Goal: Navigation & Orientation: Find specific page/section

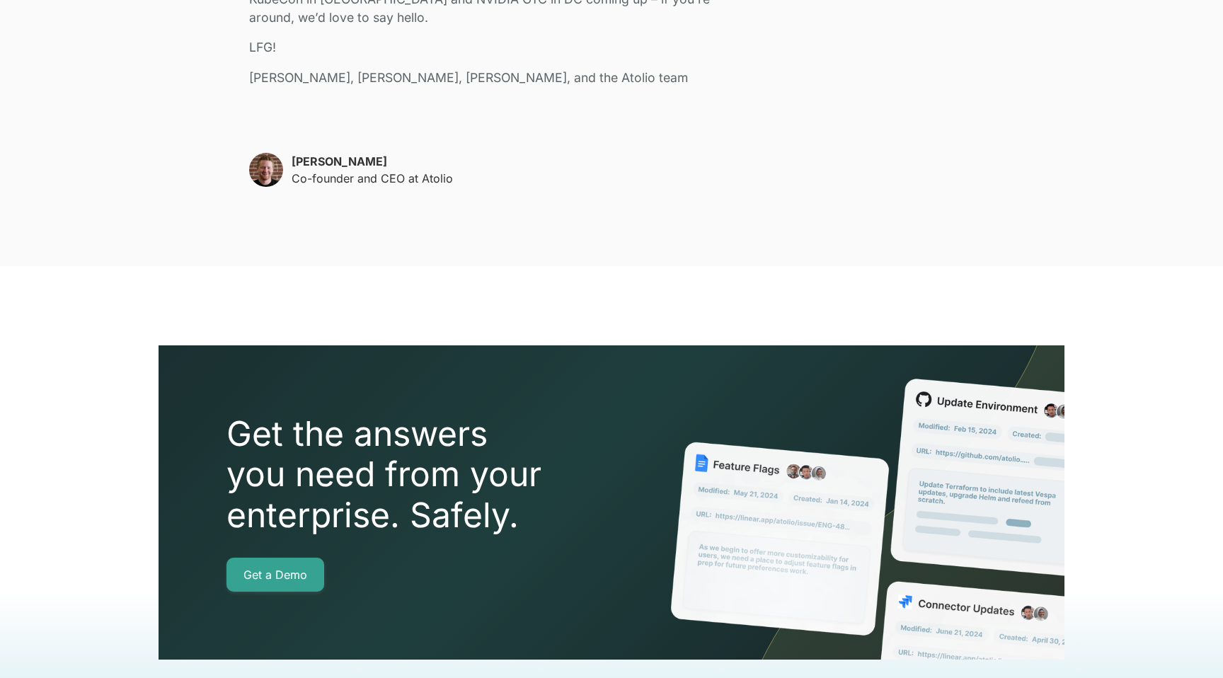
scroll to position [3646, 0]
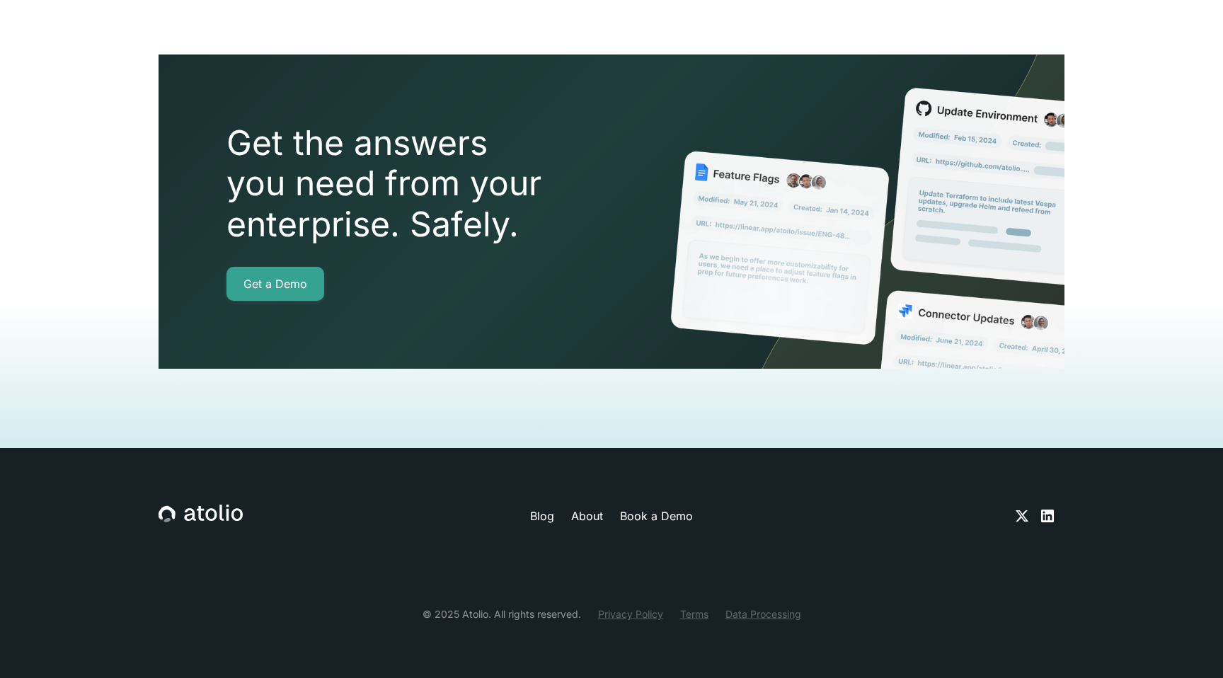
click at [581, 516] on link "About" at bounding box center [587, 515] width 32 height 17
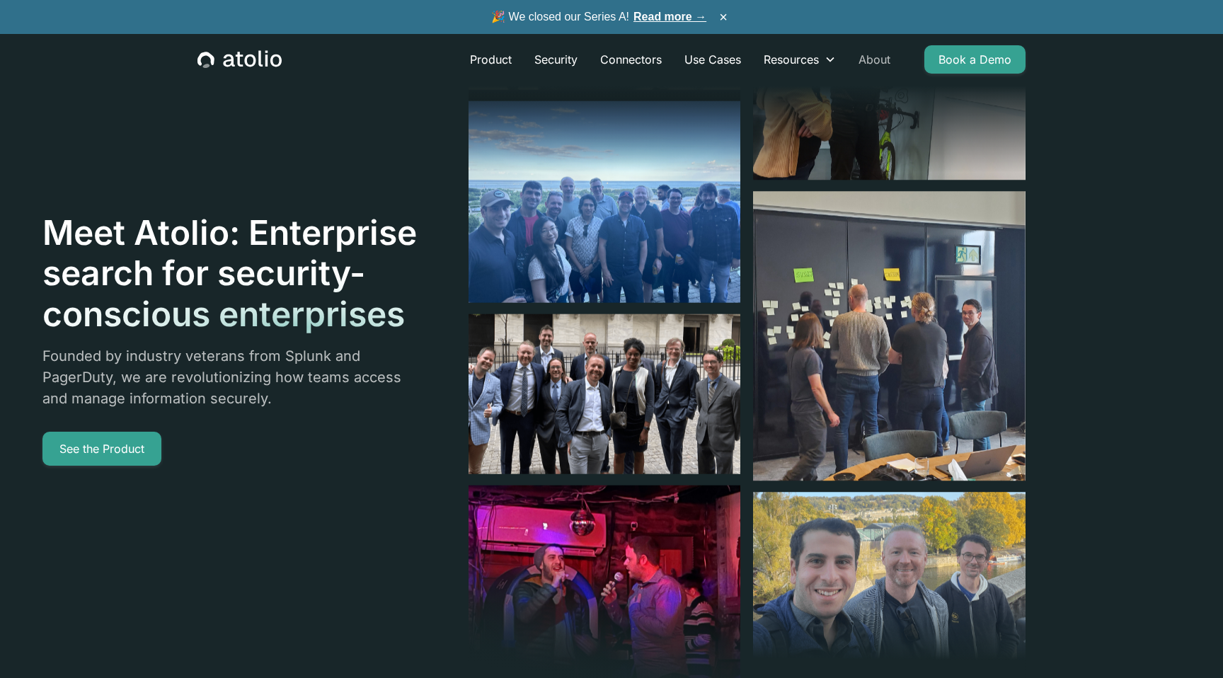
click at [889, 52] on link "About" at bounding box center [874, 59] width 54 height 28
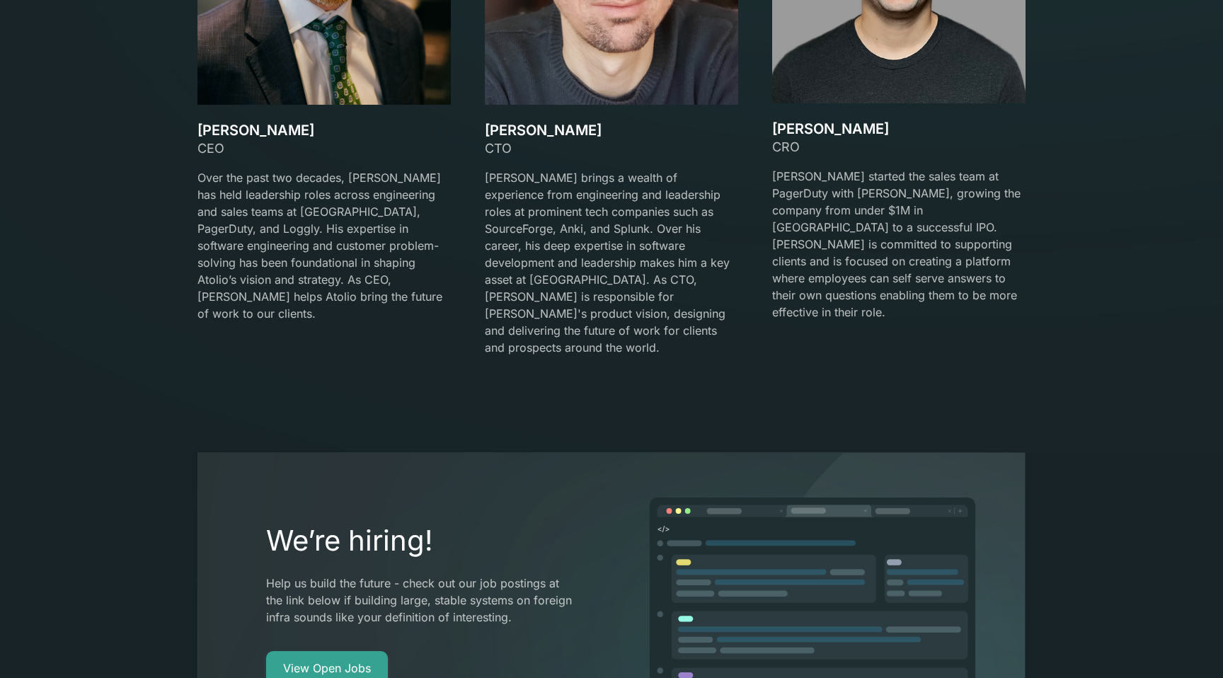
scroll to position [2527, 0]
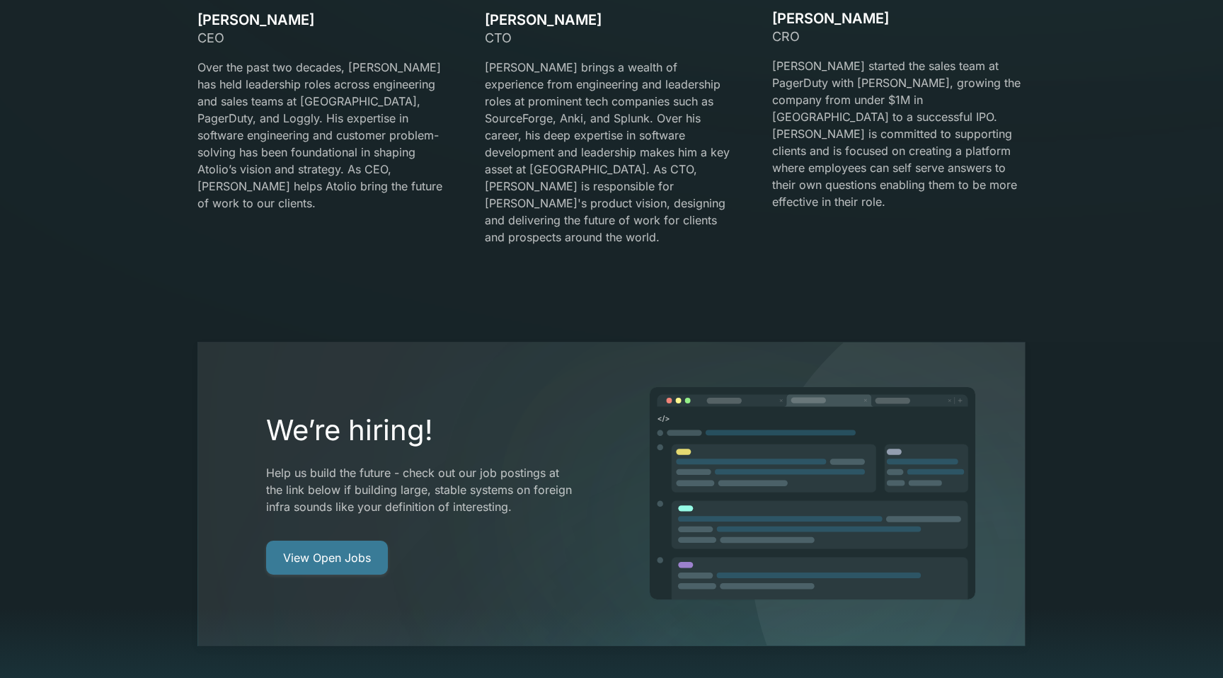
click at [368, 541] on link "View Open Jobs" at bounding box center [327, 558] width 122 height 34
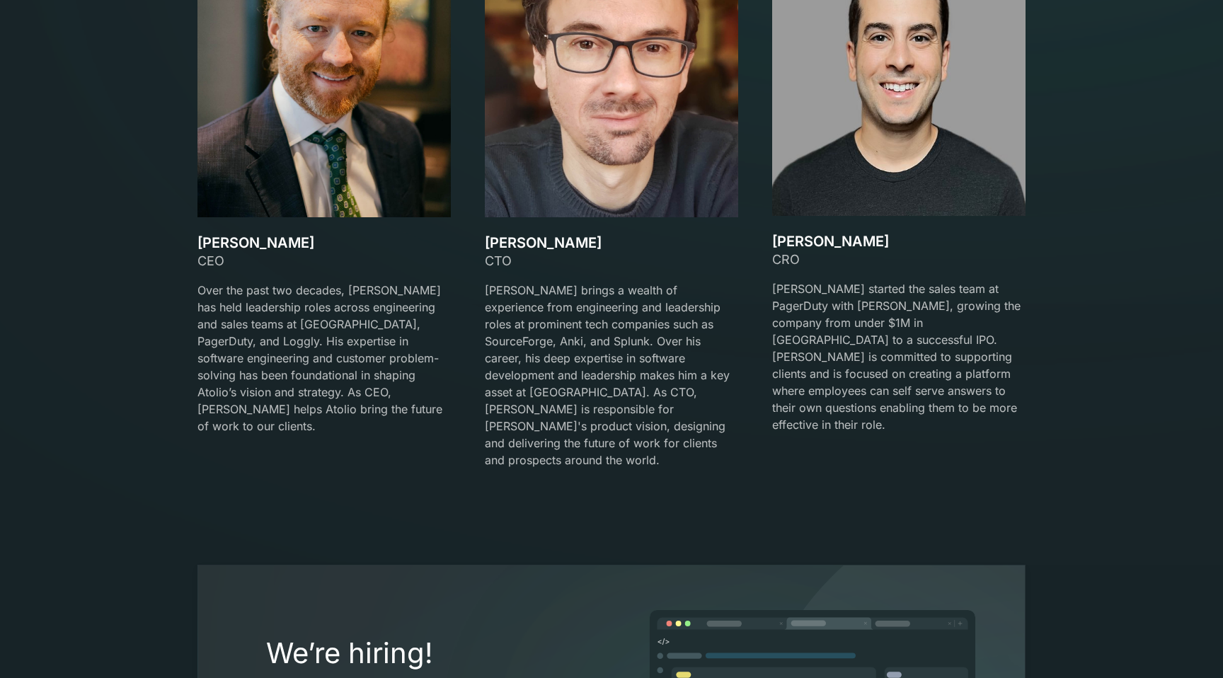
scroll to position [2169, 0]
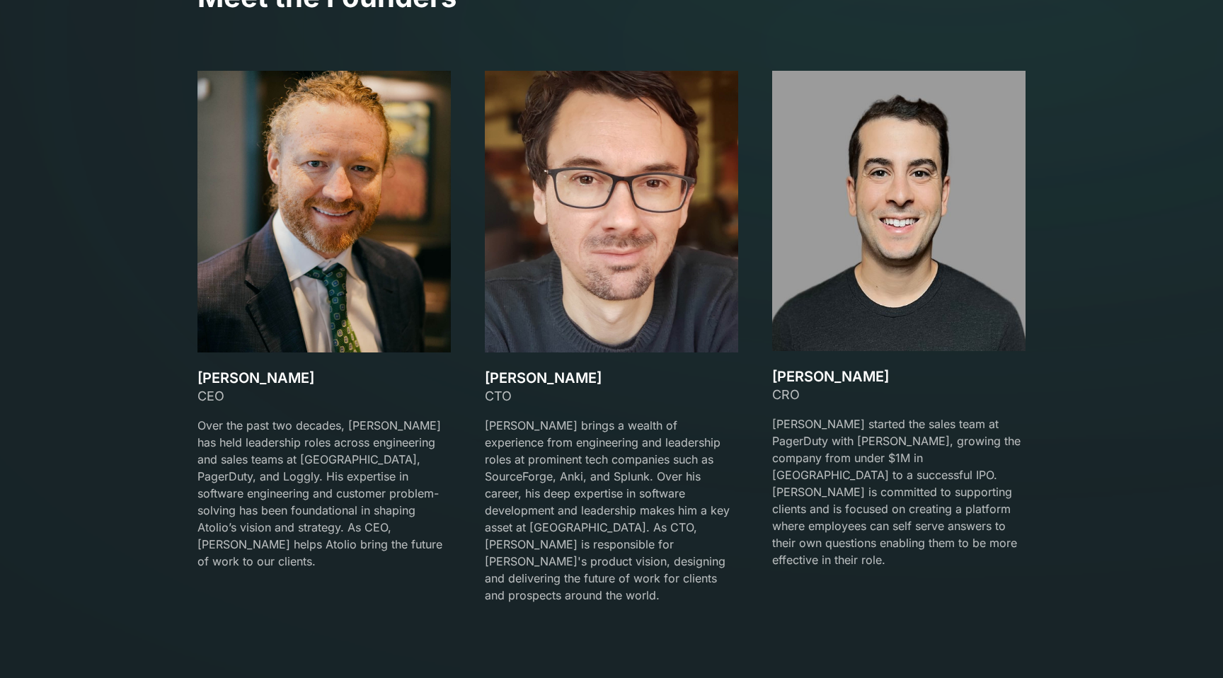
click at [610, 408] on div at bounding box center [611, 410] width 253 height 11
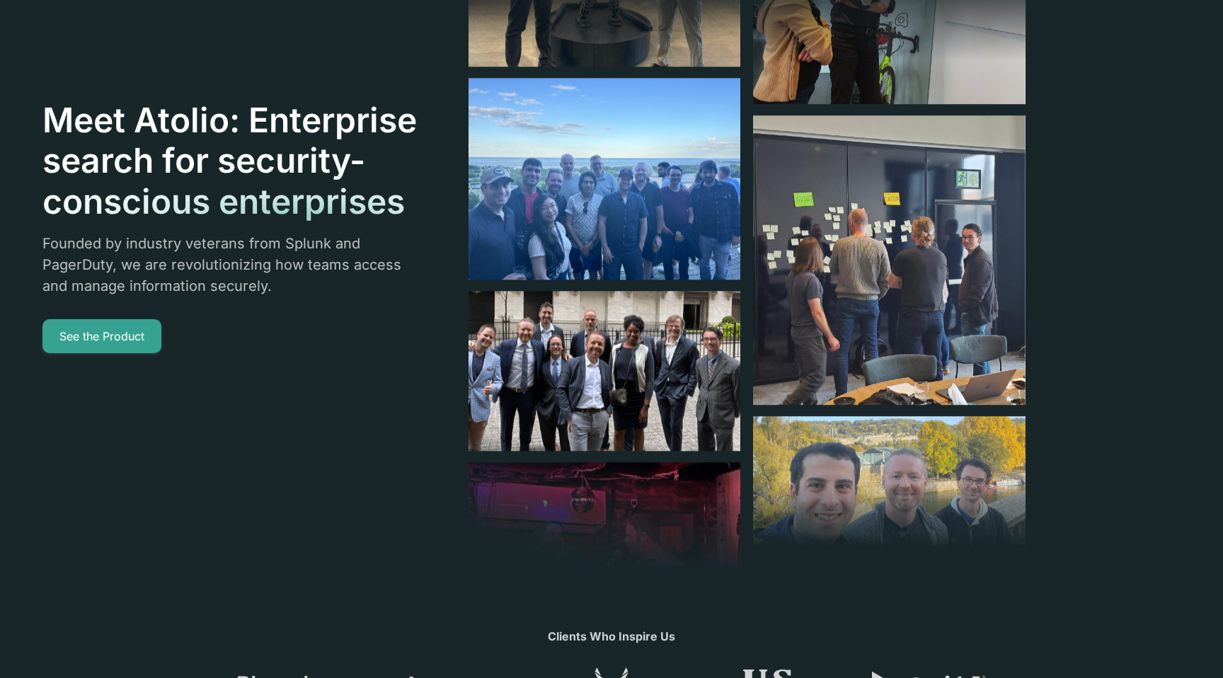
scroll to position [0, 0]
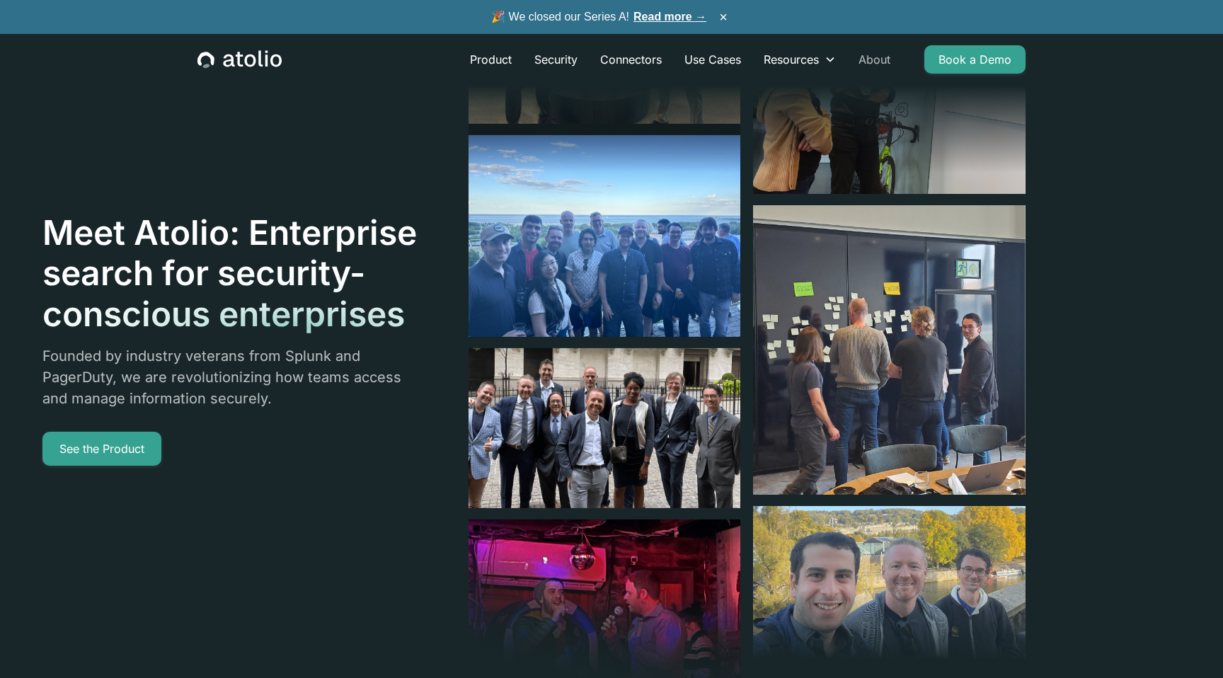
click at [879, 59] on link "About" at bounding box center [874, 59] width 54 height 28
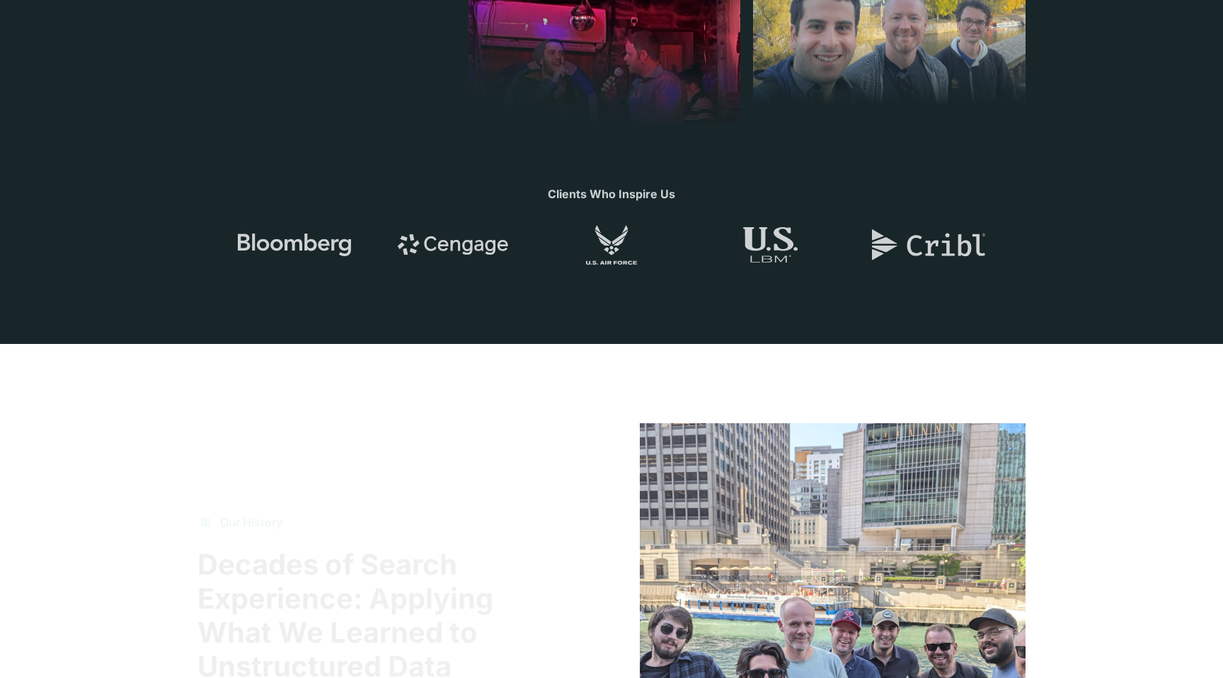
scroll to position [756, 0]
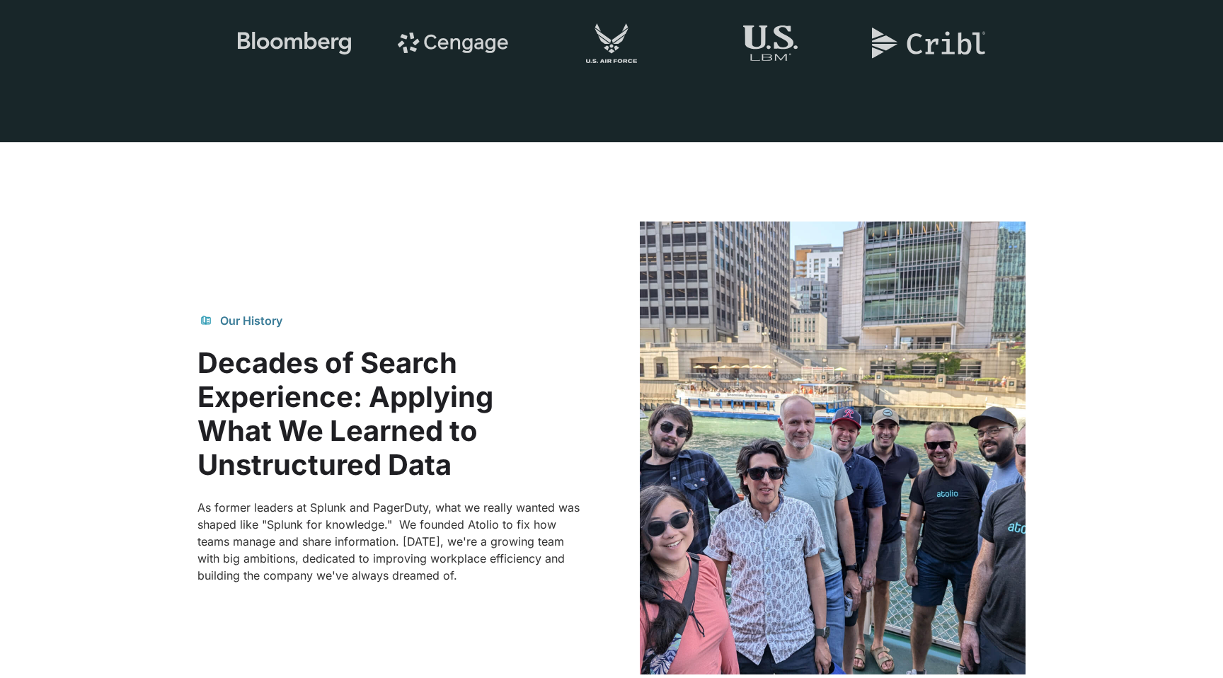
click at [485, 195] on section "Our History Decades of Search Experience: Applying What We Learned to Unstructu…" at bounding box center [611, 447] width 1223 height 611
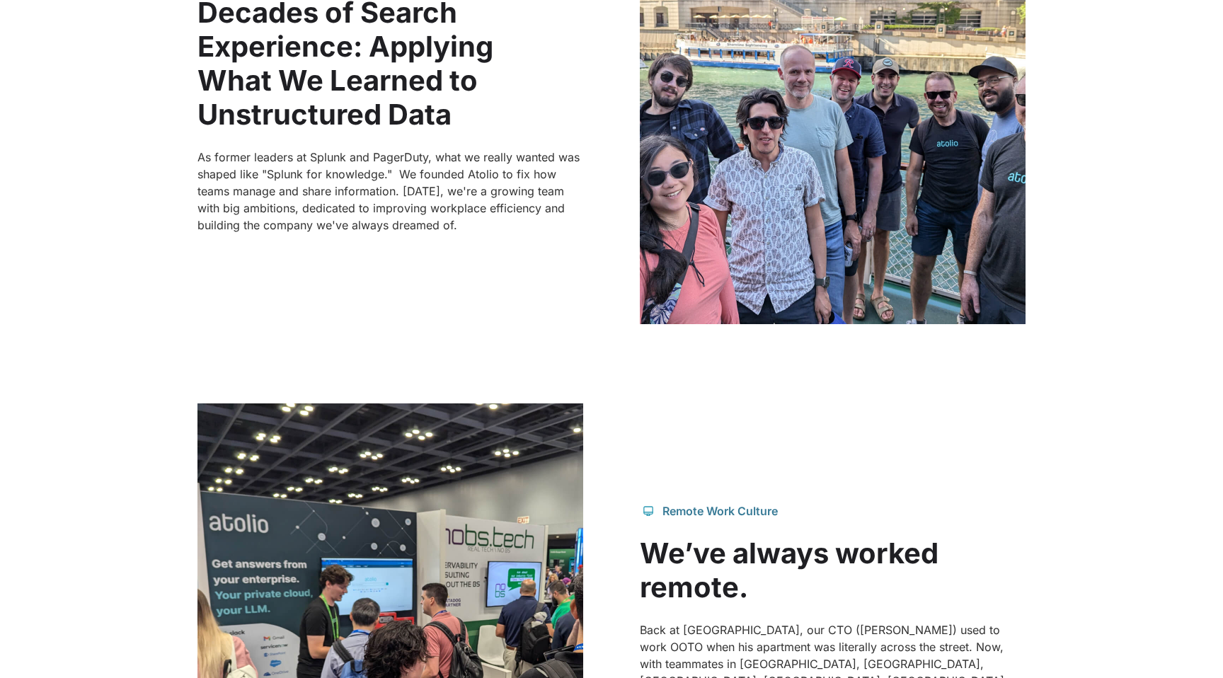
scroll to position [1057, 0]
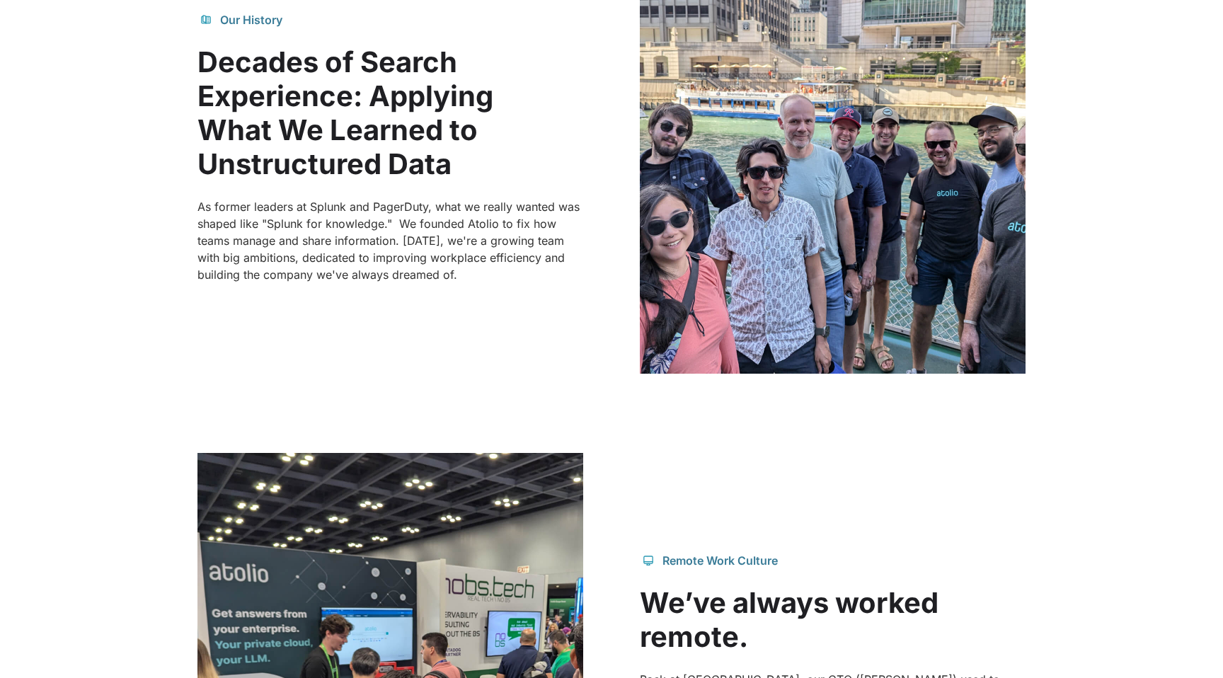
click at [252, 17] on div at bounding box center [611, 17] width 1223 height 34
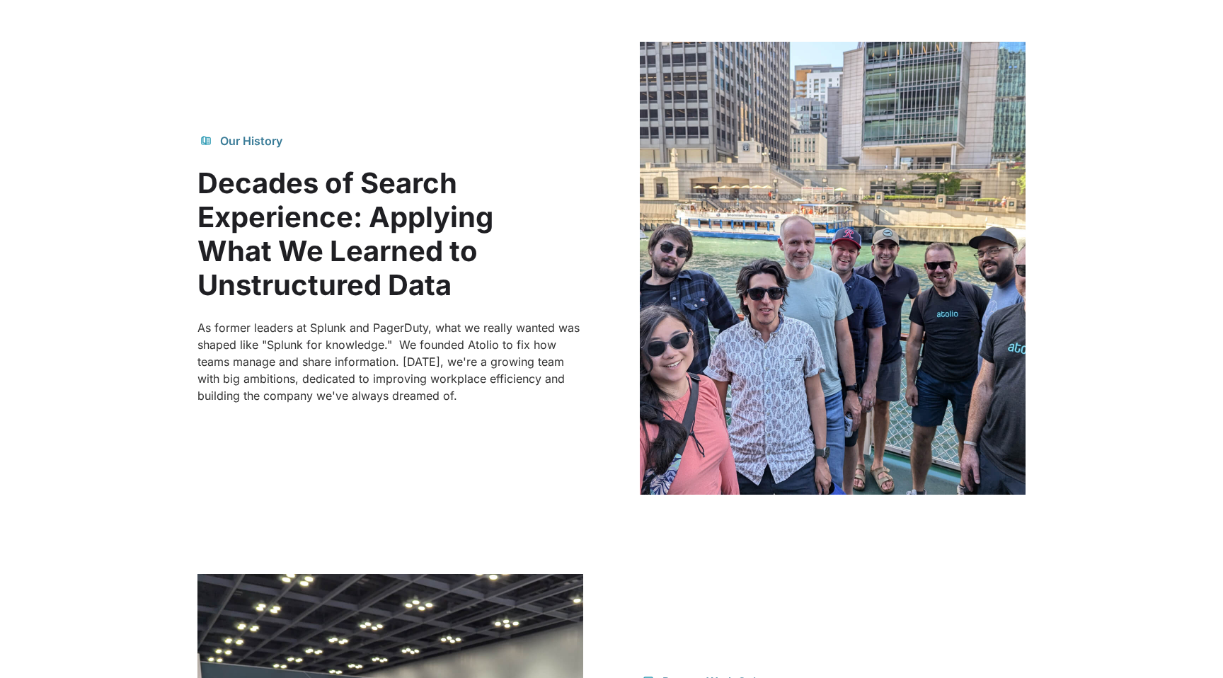
click at [232, 142] on div "Our History" at bounding box center [251, 140] width 62 height 17
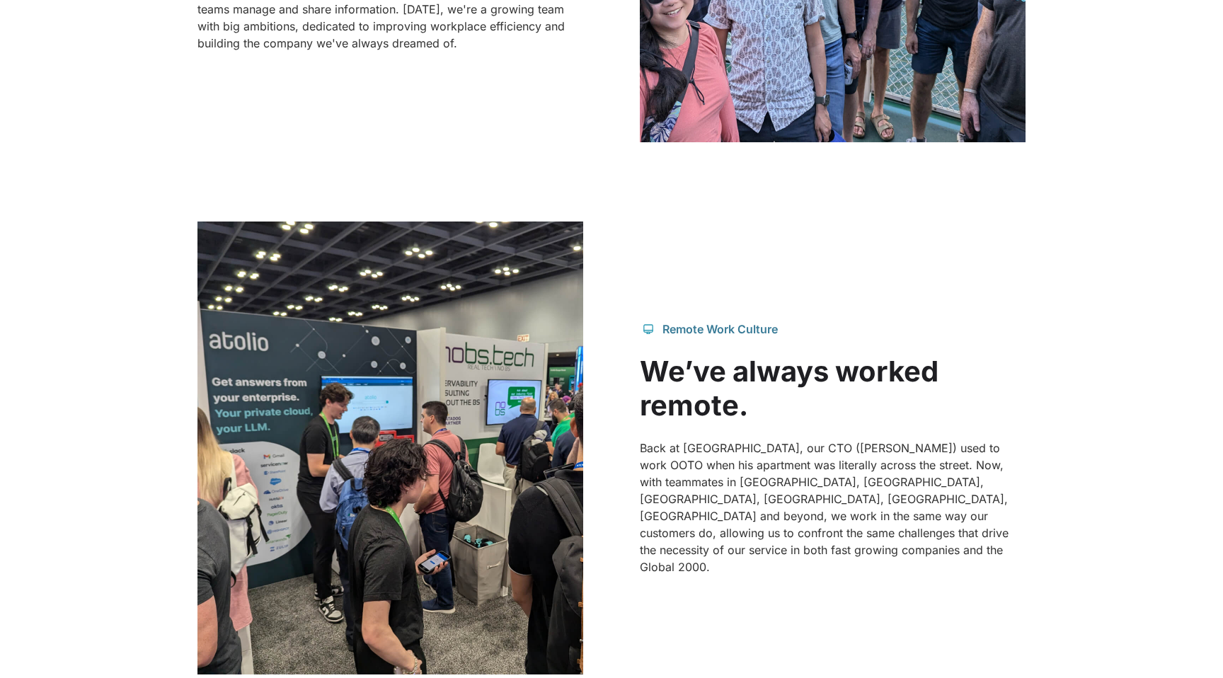
scroll to position [1477, 0]
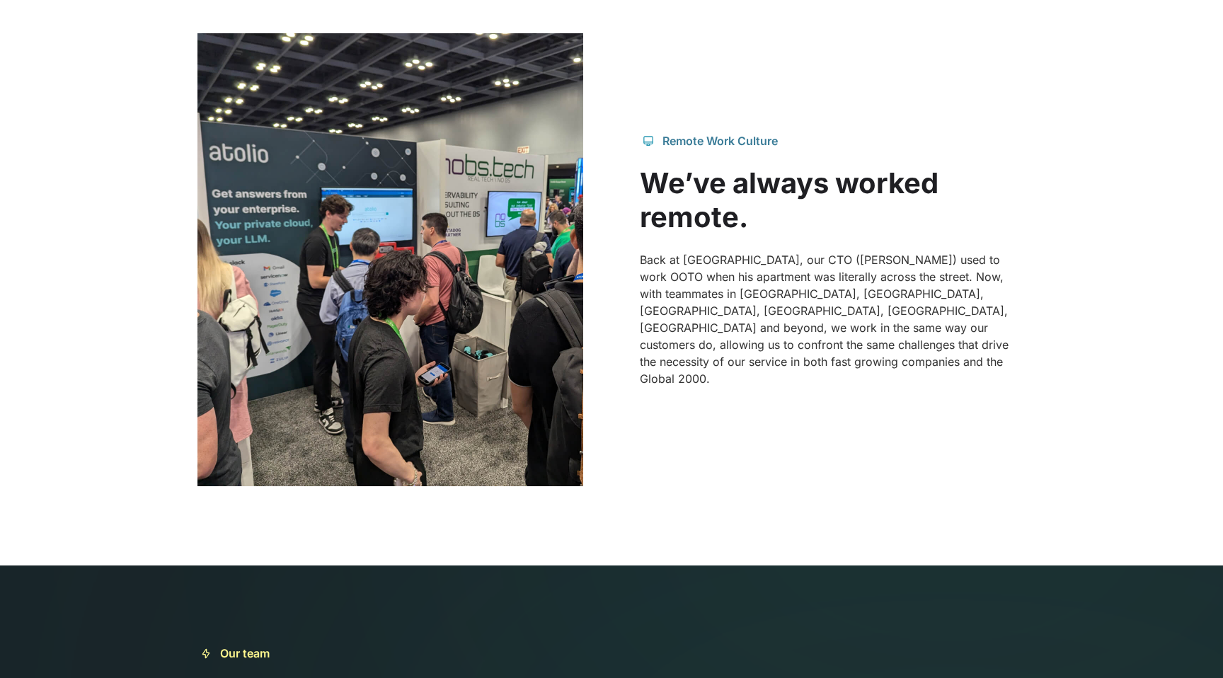
click at [695, 149] on div "Remote Work Culture" at bounding box center [719, 140] width 115 height 17
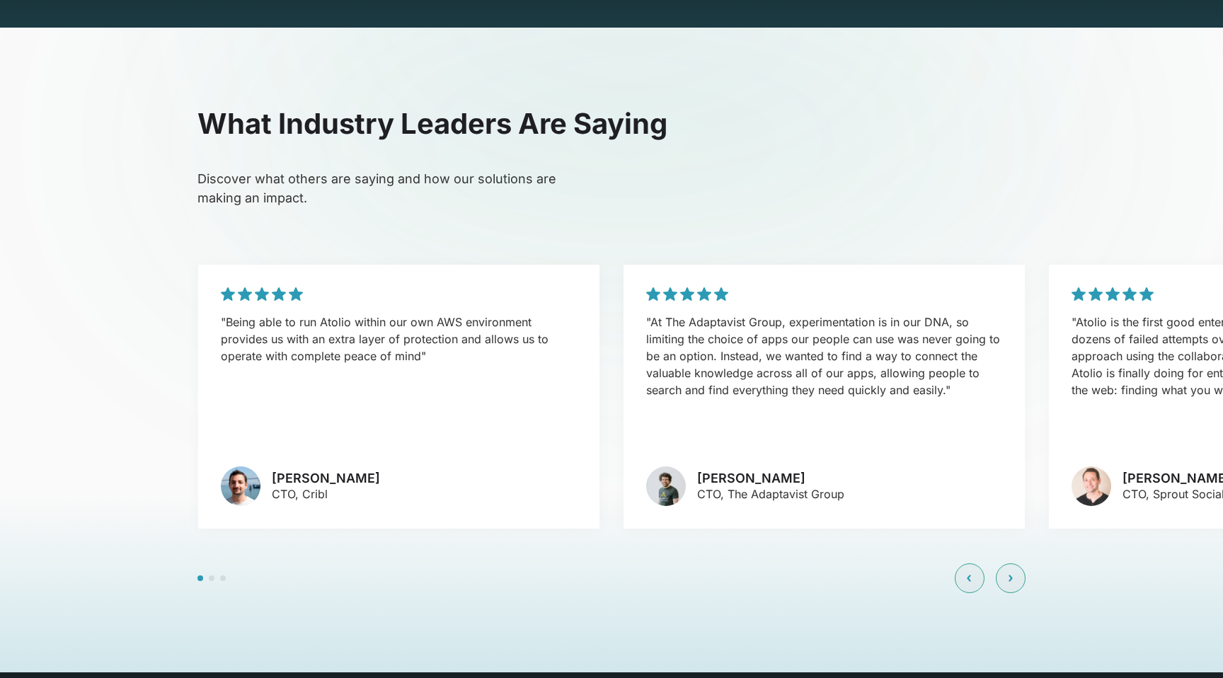
scroll to position [3416, 0]
